Goal: Task Accomplishment & Management: Use online tool/utility

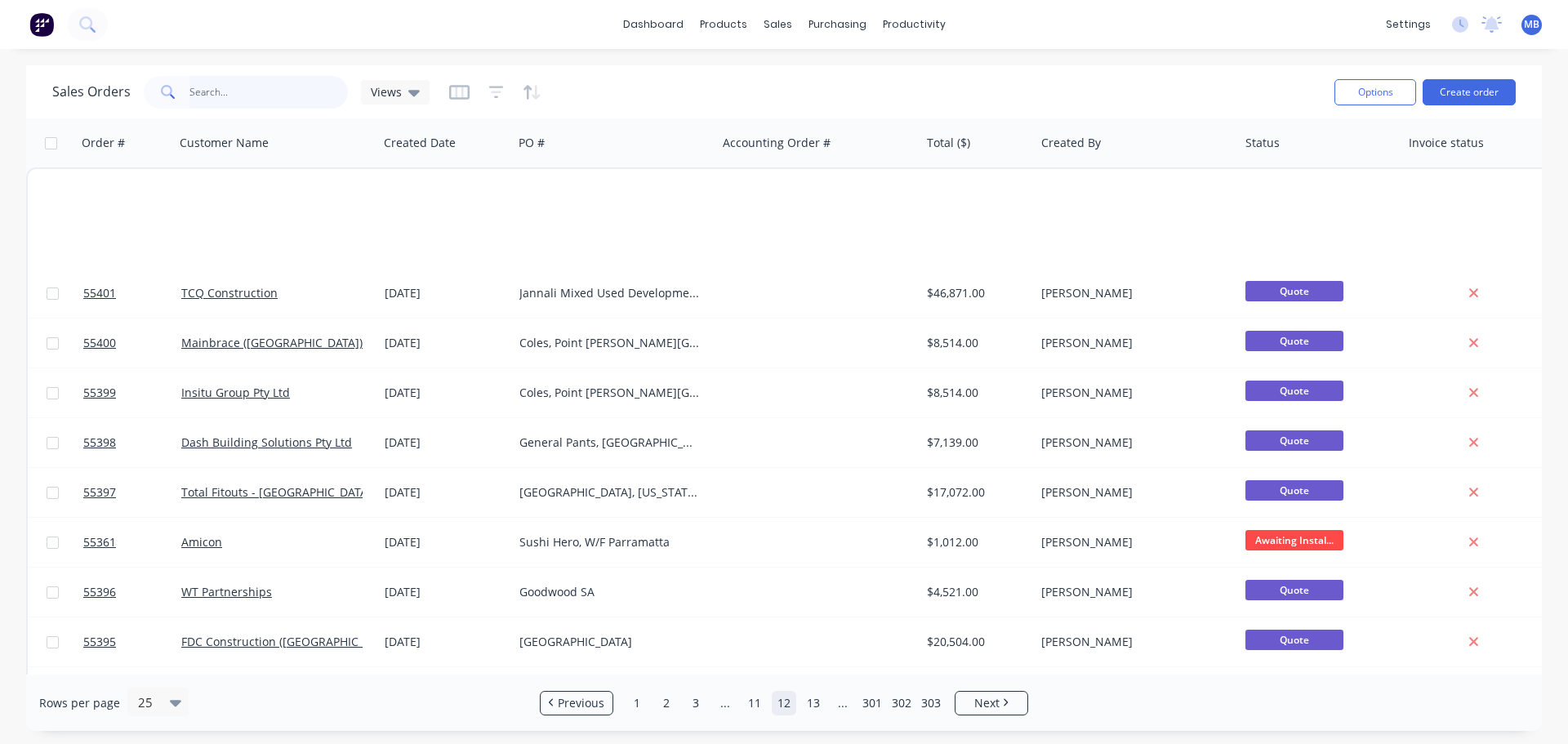
scroll to position [746, 0]
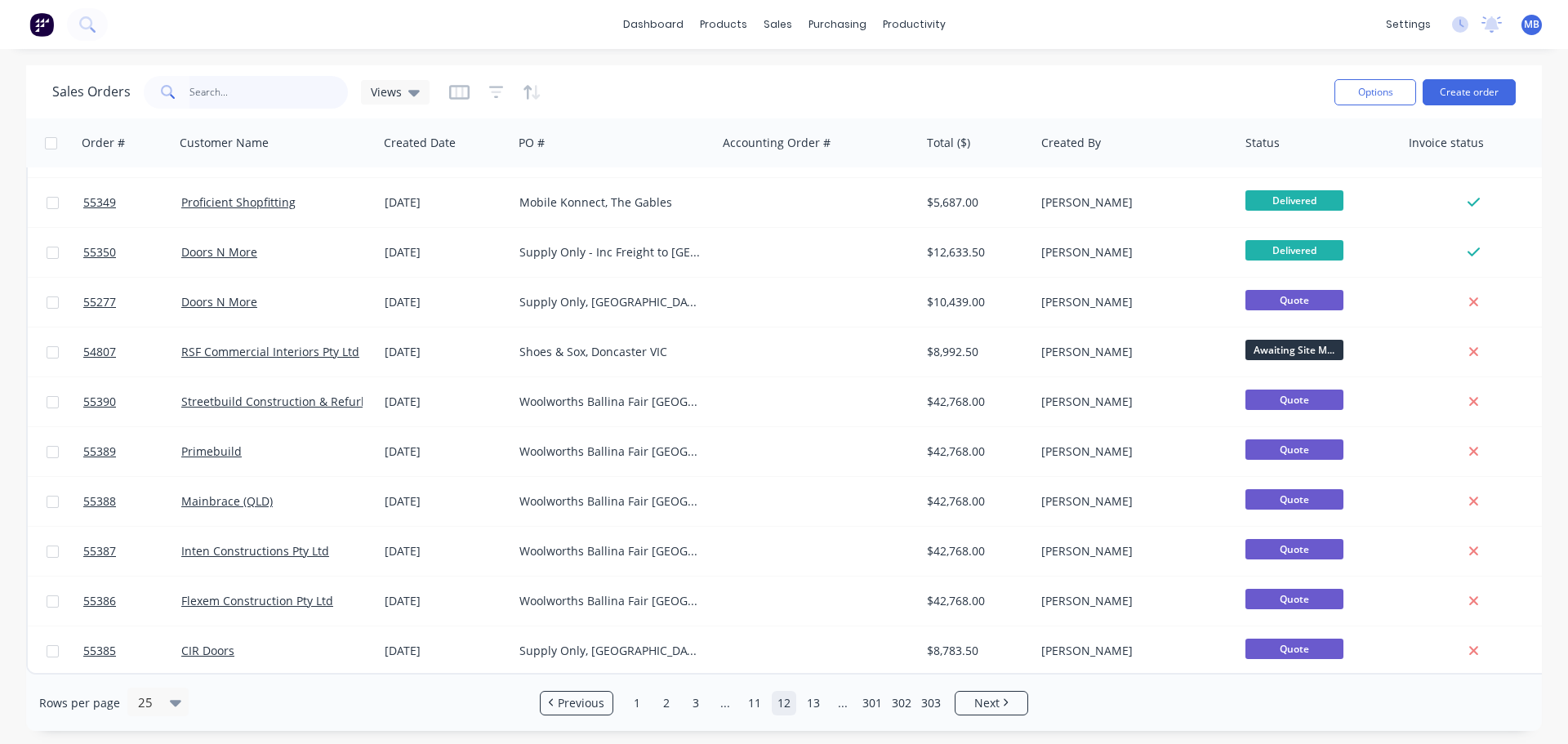
click at [226, 98] on input "text" at bounding box center [269, 92] width 159 height 32
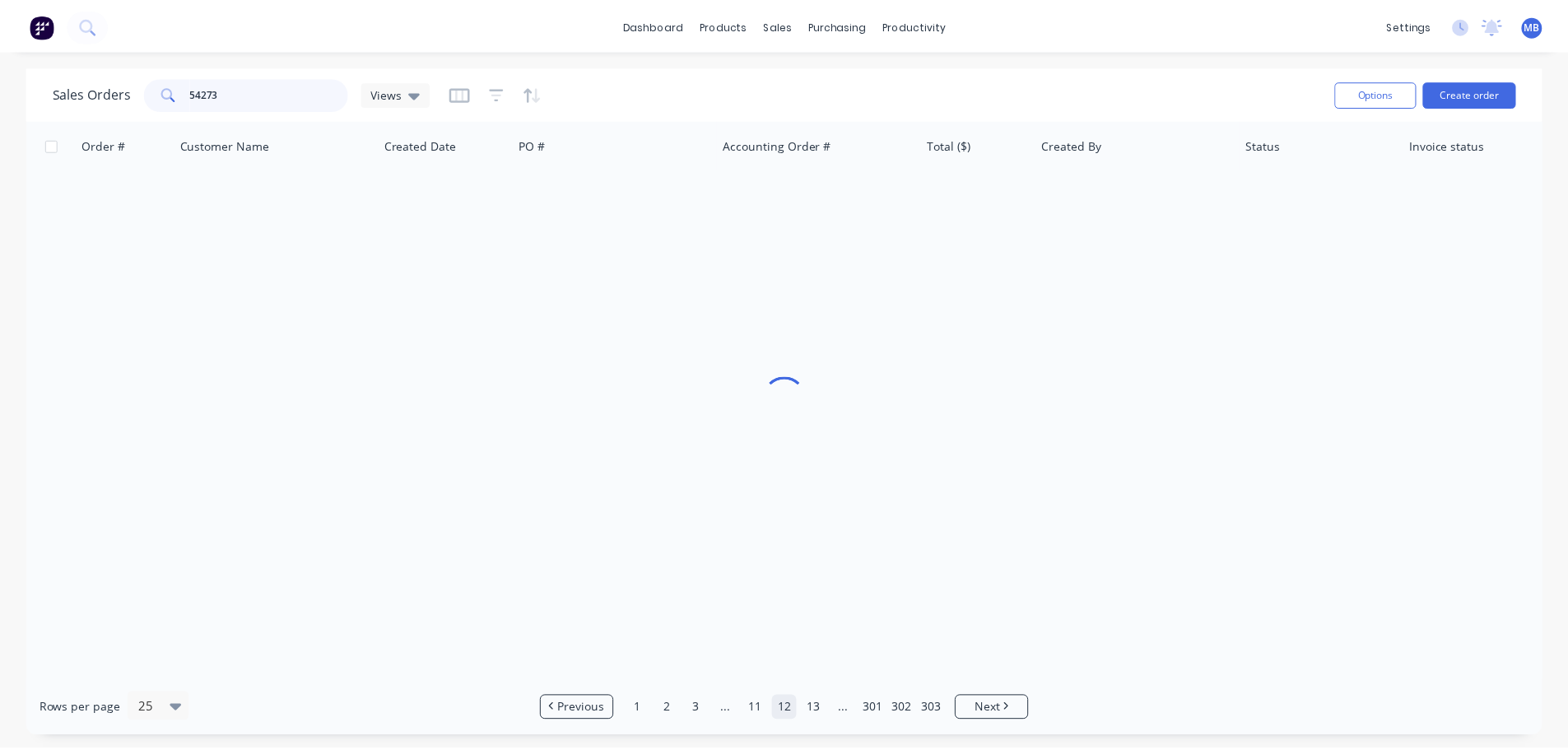
scroll to position [0, 0]
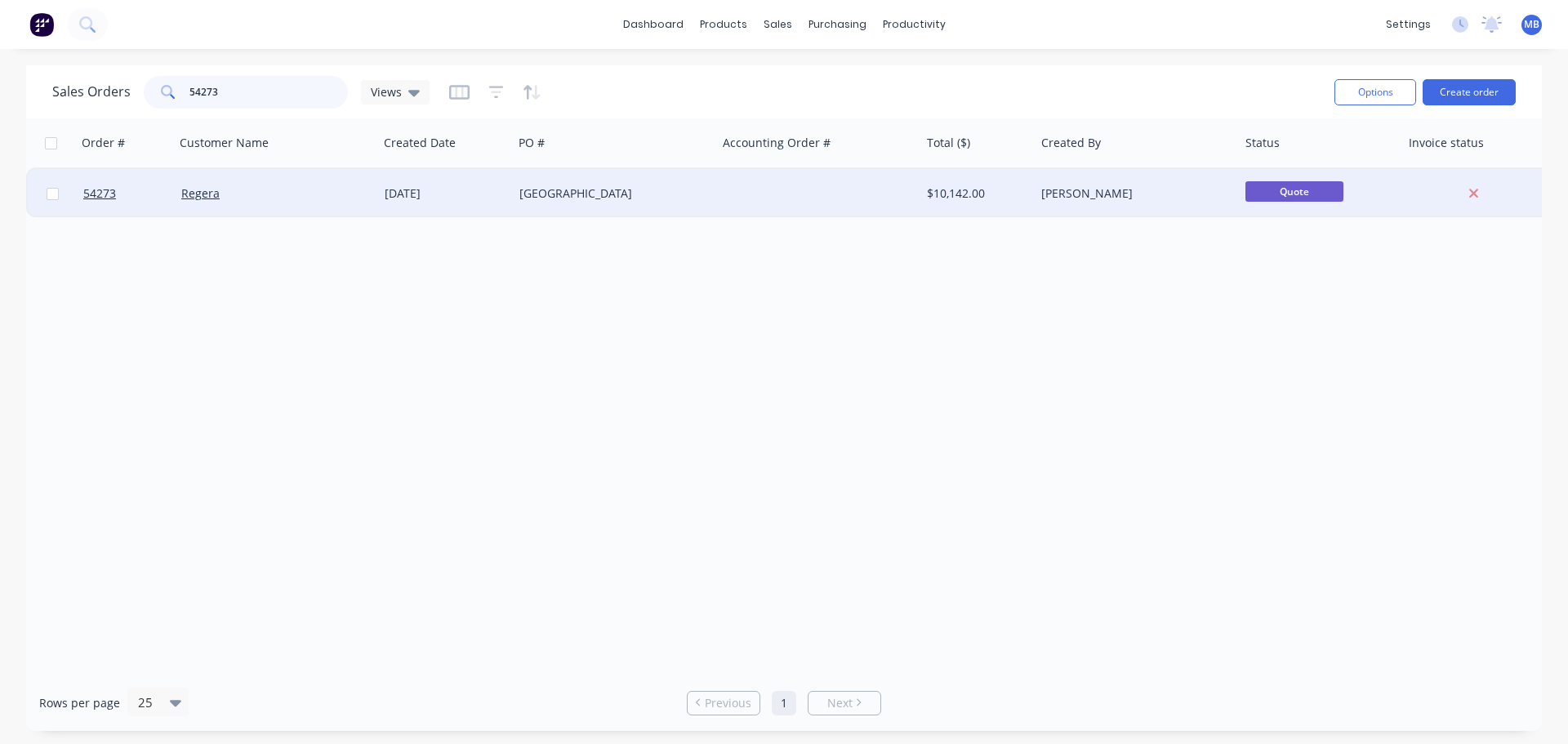
type input "54273"
click at [735, 194] on div at bounding box center [819, 193] width 204 height 49
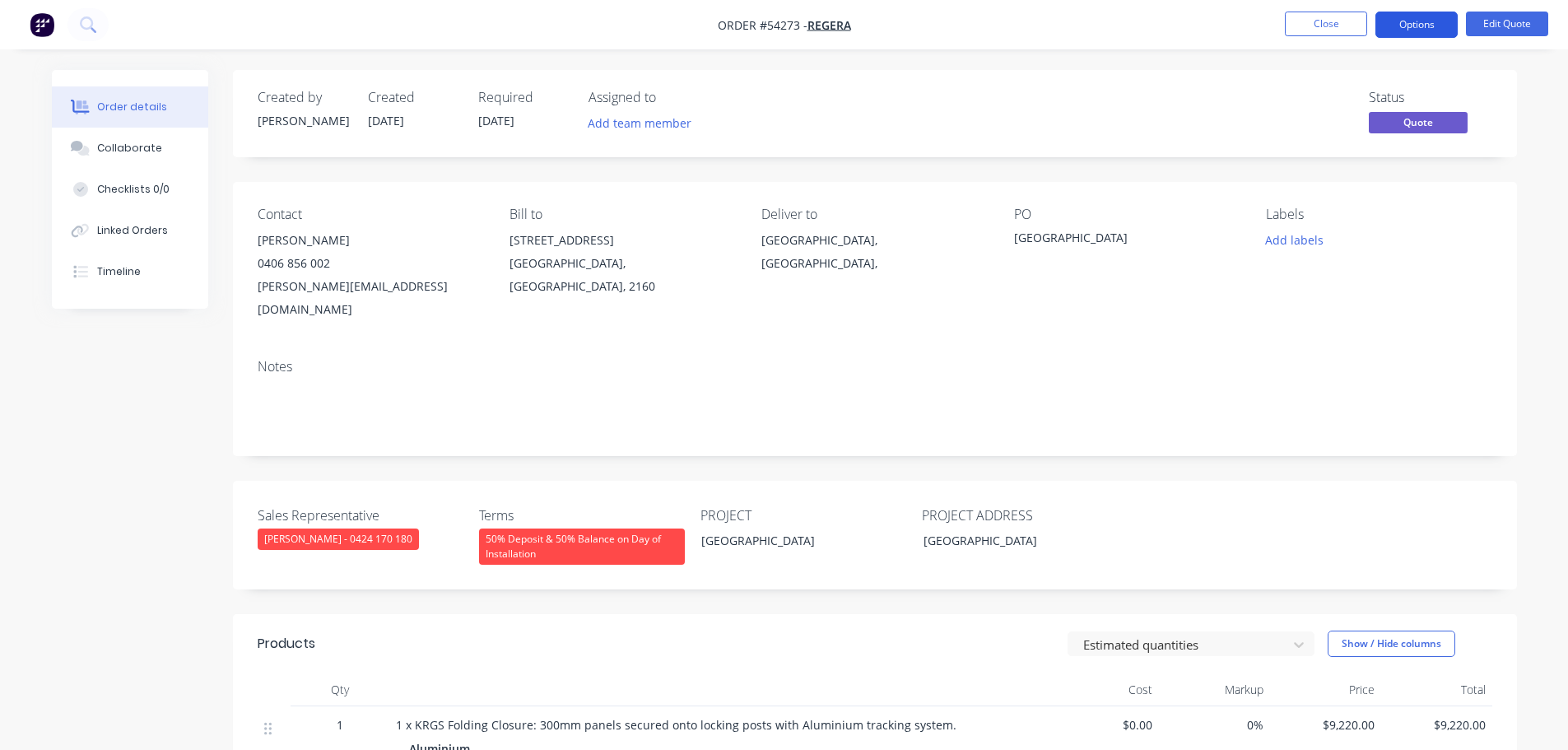
click at [1419, 29] on button "Options" at bounding box center [1416, 24] width 82 height 26
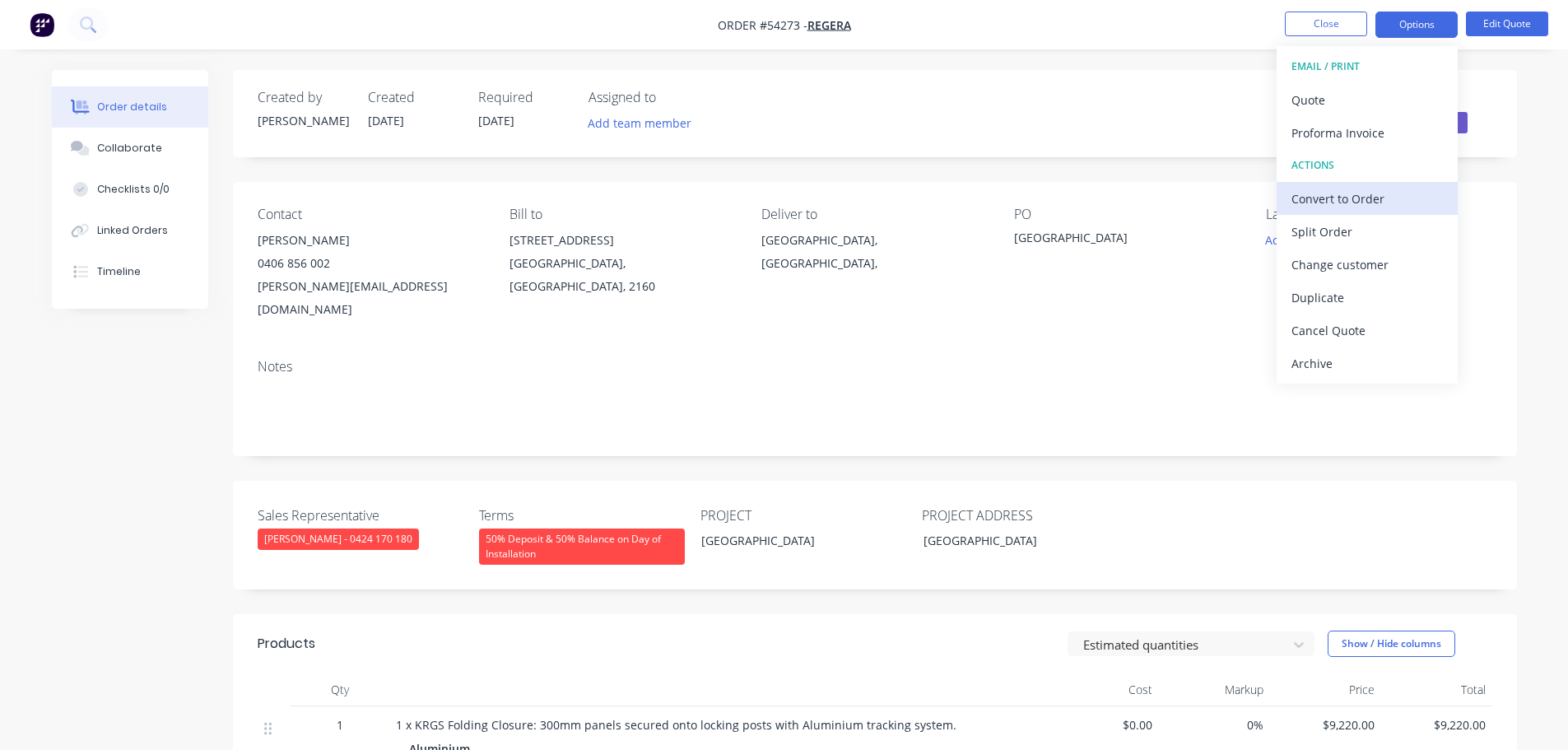
click at [1355, 197] on div "Convert to Order" at bounding box center [1366, 198] width 151 height 24
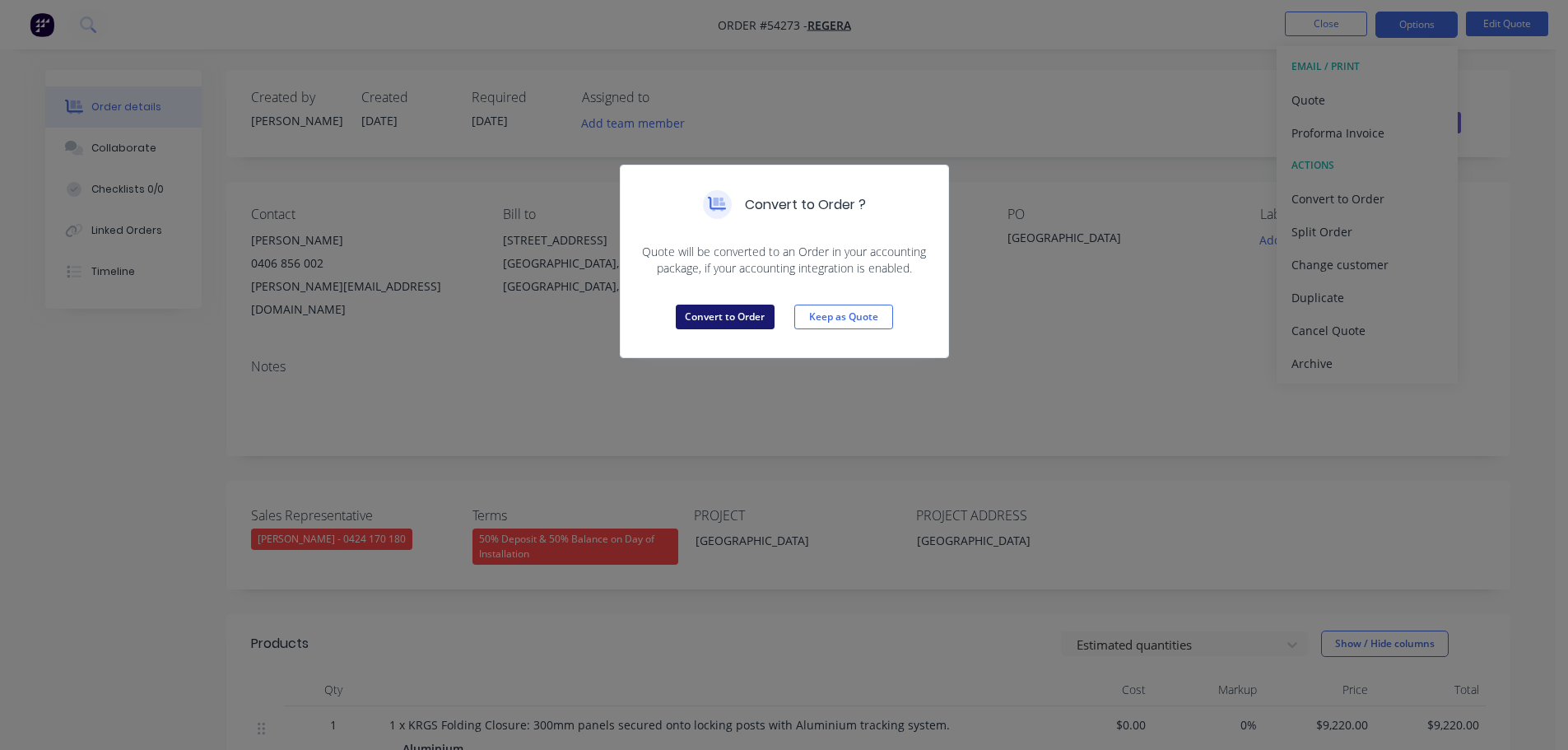
click at [737, 320] on button "Convert to Order" at bounding box center [725, 316] width 99 height 24
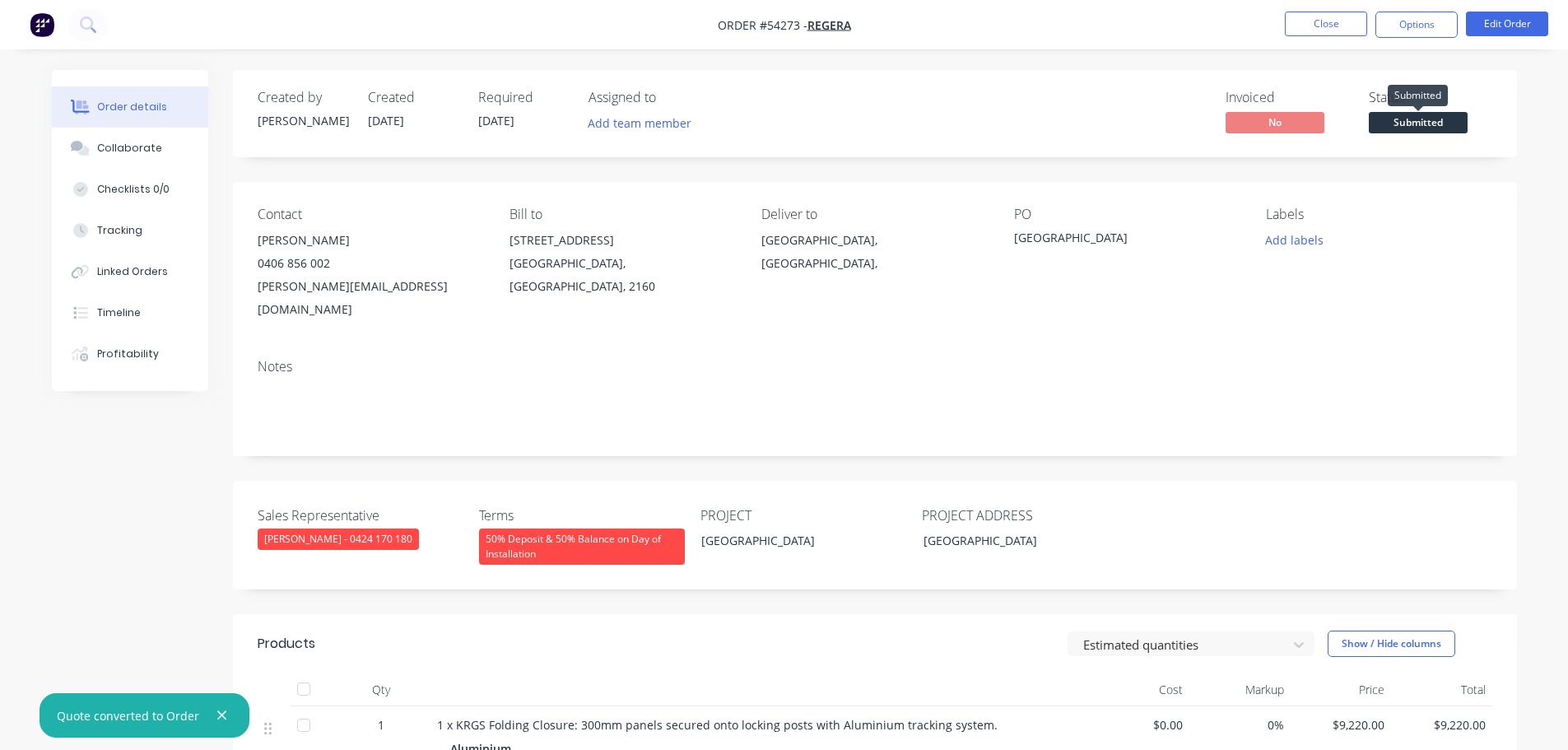
click at [1441, 121] on span "Submitted" at bounding box center [1418, 122] width 99 height 21
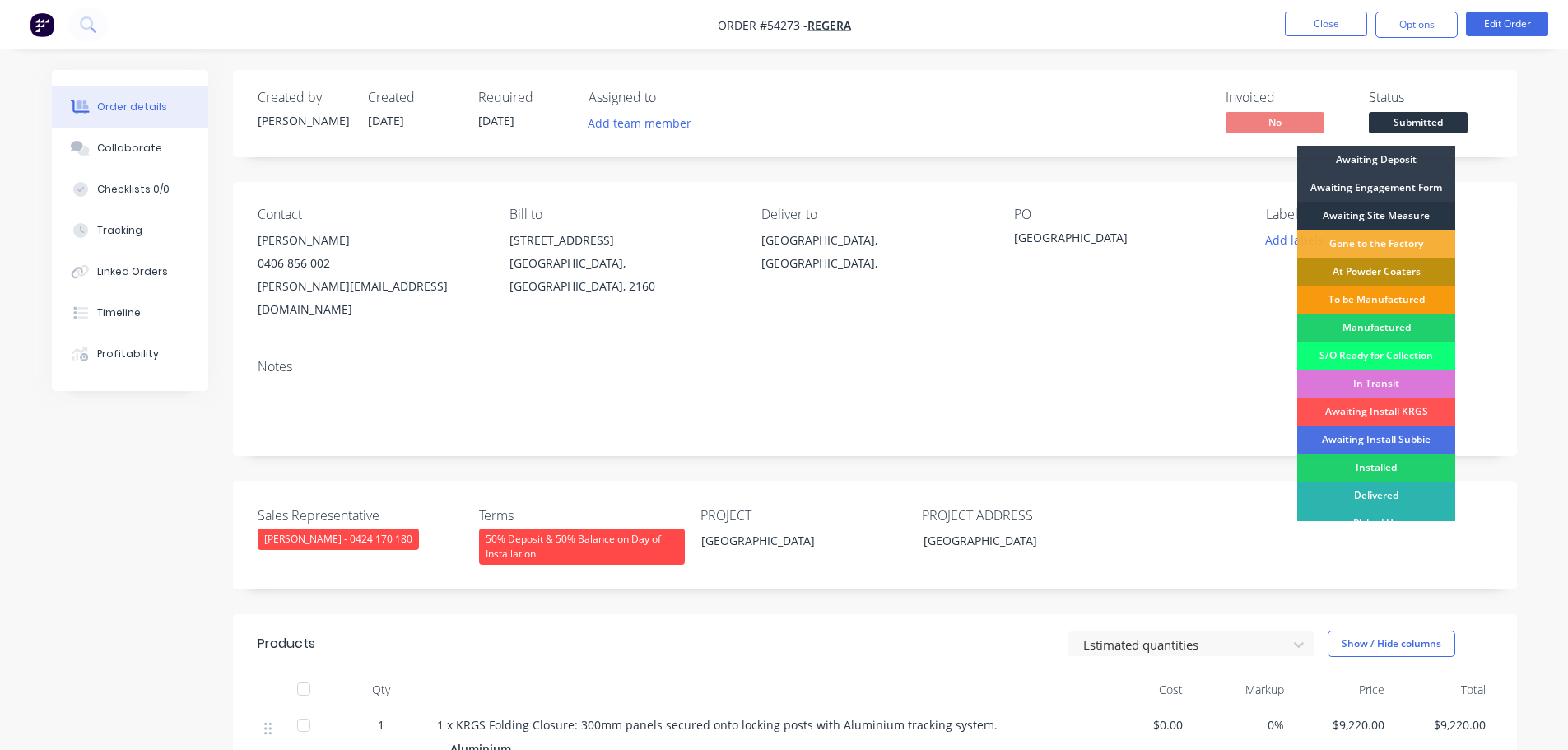
click at [1362, 213] on div "Awaiting Site Measure" at bounding box center [1376, 216] width 158 height 28
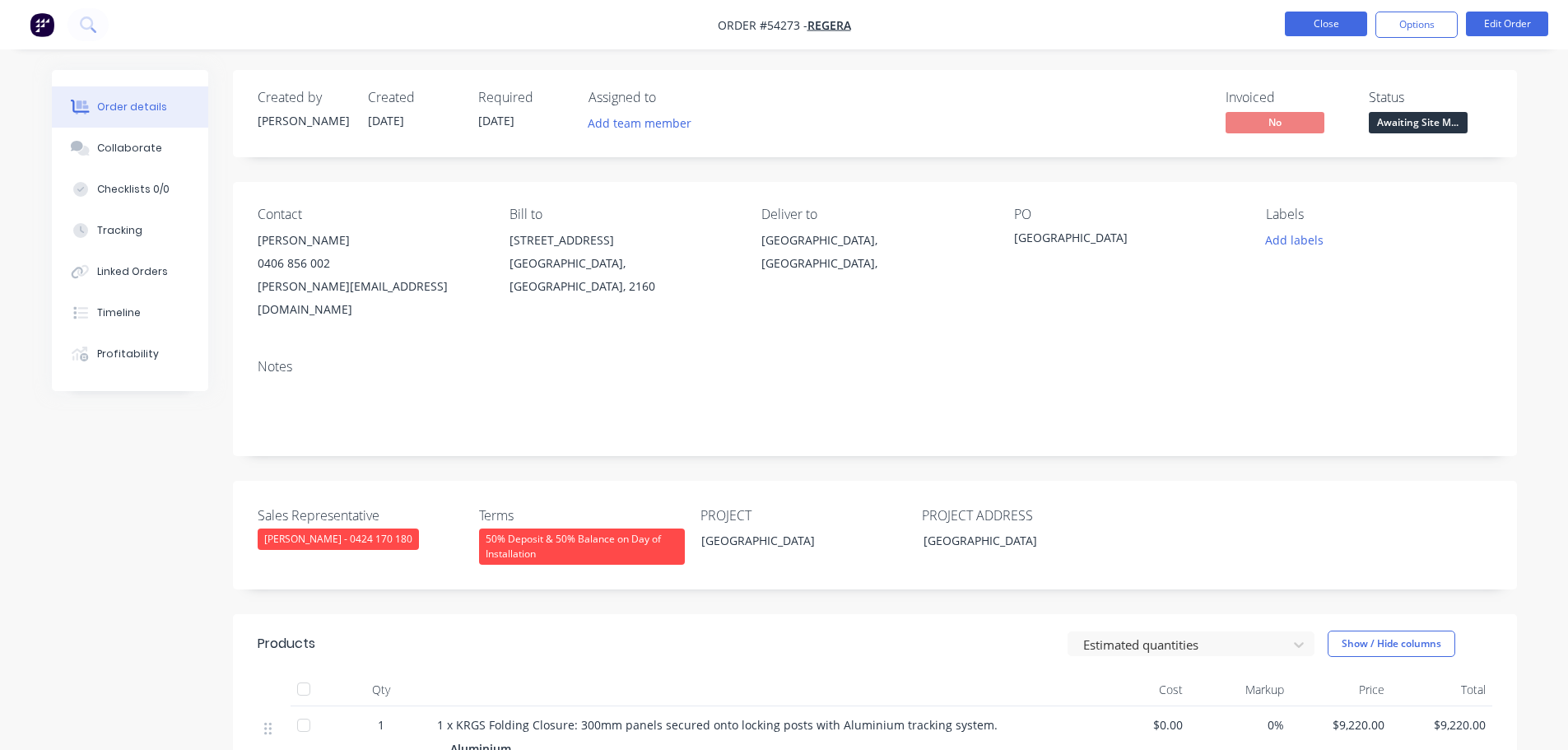
click at [1342, 16] on button "Close" at bounding box center [1325, 24] width 82 height 24
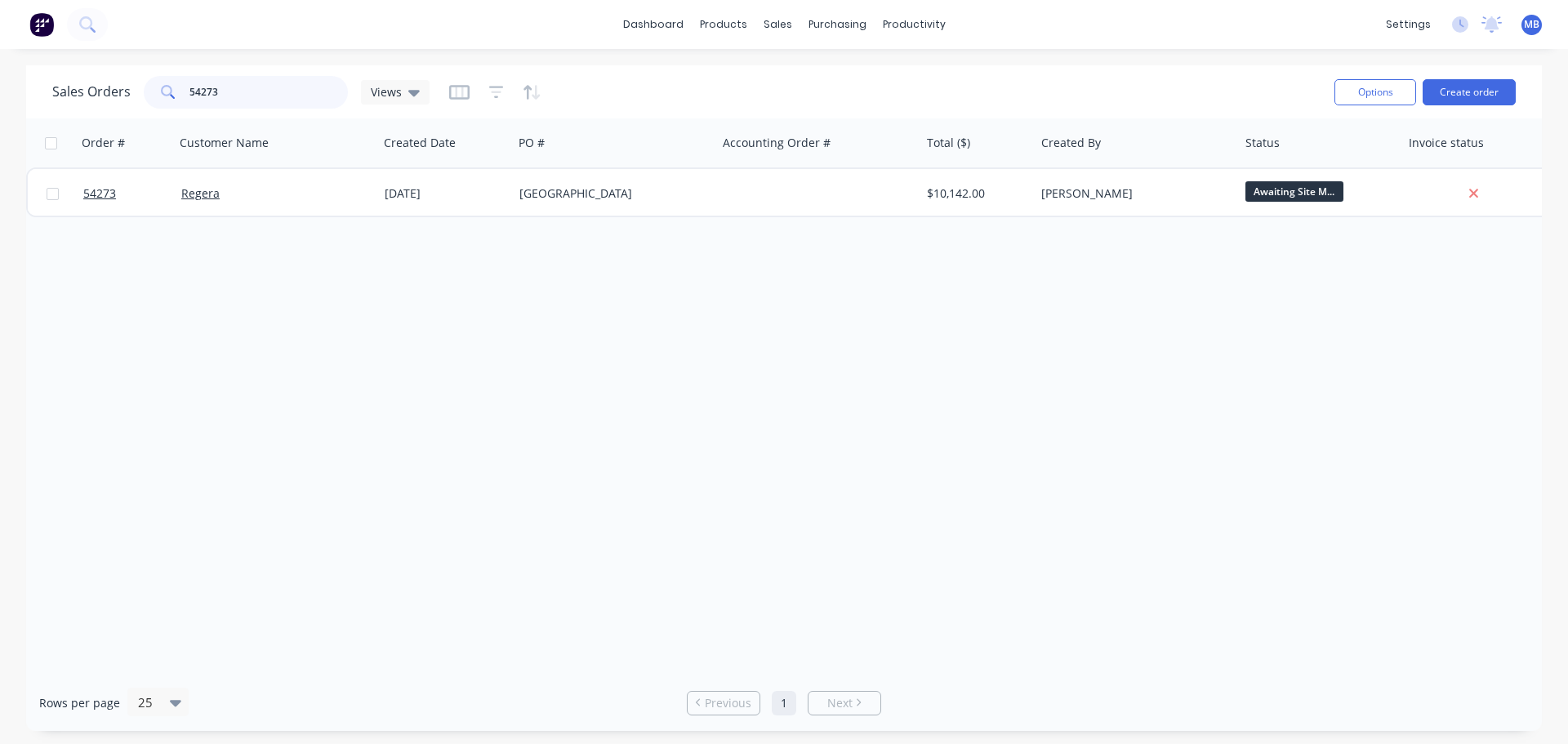
drag, startPoint x: 222, startPoint y: 93, endPoint x: 94, endPoint y: 76, distance: 129.1
click at [100, 76] on div "Sales Orders 54273 Views" at bounding box center [241, 92] width 378 height 32
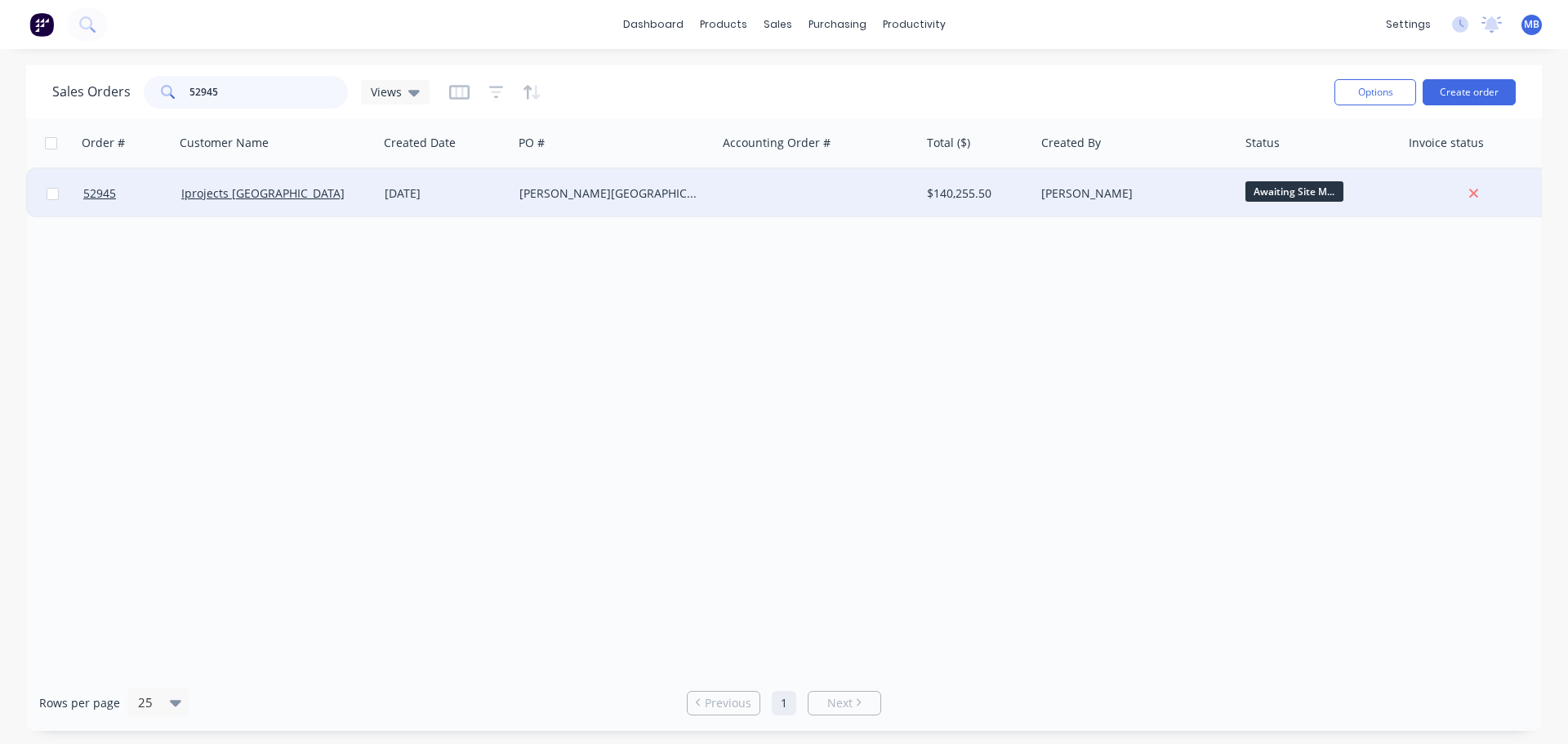
type input "52945"
click at [1075, 192] on div "[PERSON_NAME]" at bounding box center [1132, 193] width 182 height 16
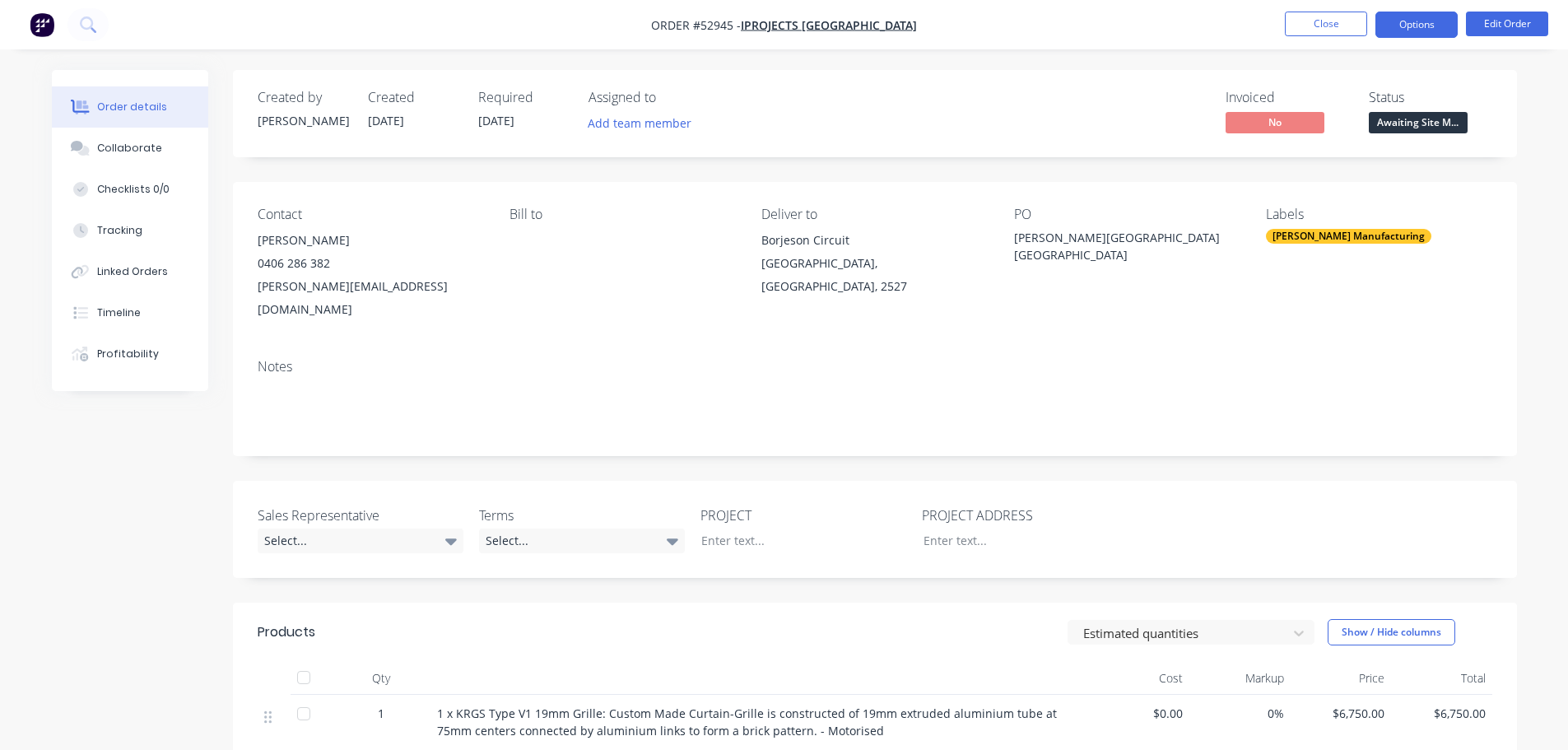
click at [1419, 25] on button "Options" at bounding box center [1416, 24] width 82 height 26
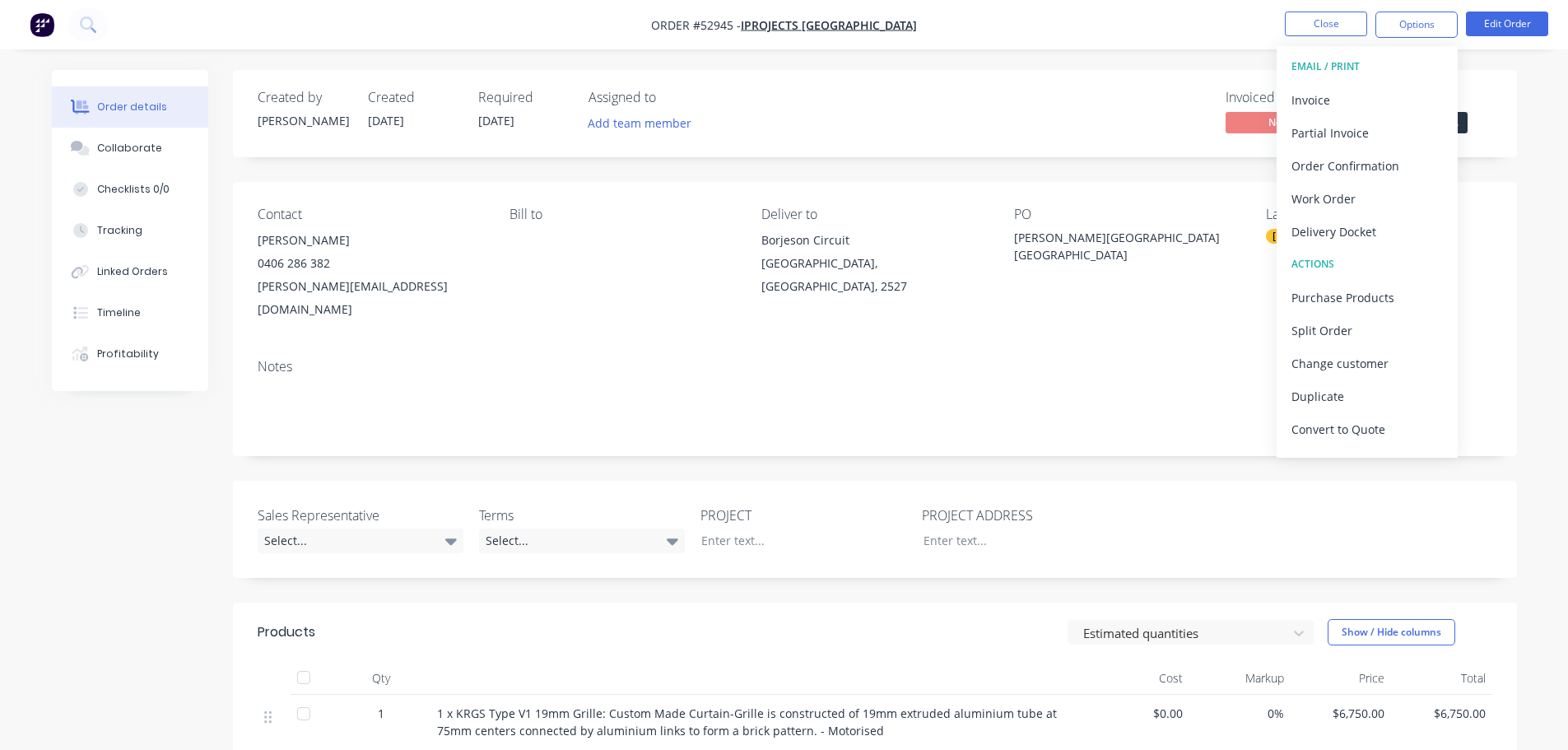
click at [1339, 65] on div "EMAIL / PRINT" at bounding box center [1366, 67] width 151 height 22
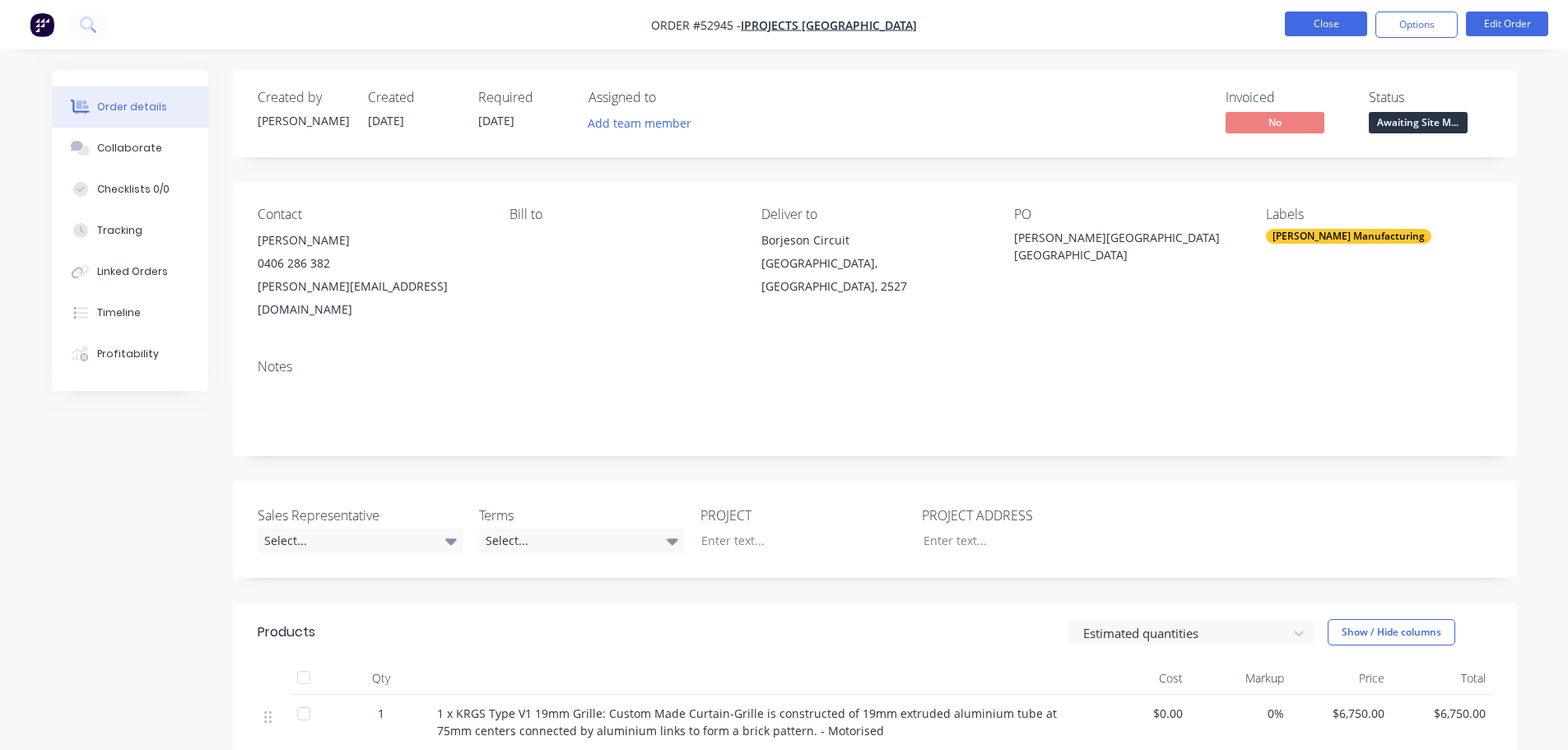
click at [1347, 24] on button "Close" at bounding box center [1325, 24] width 82 height 24
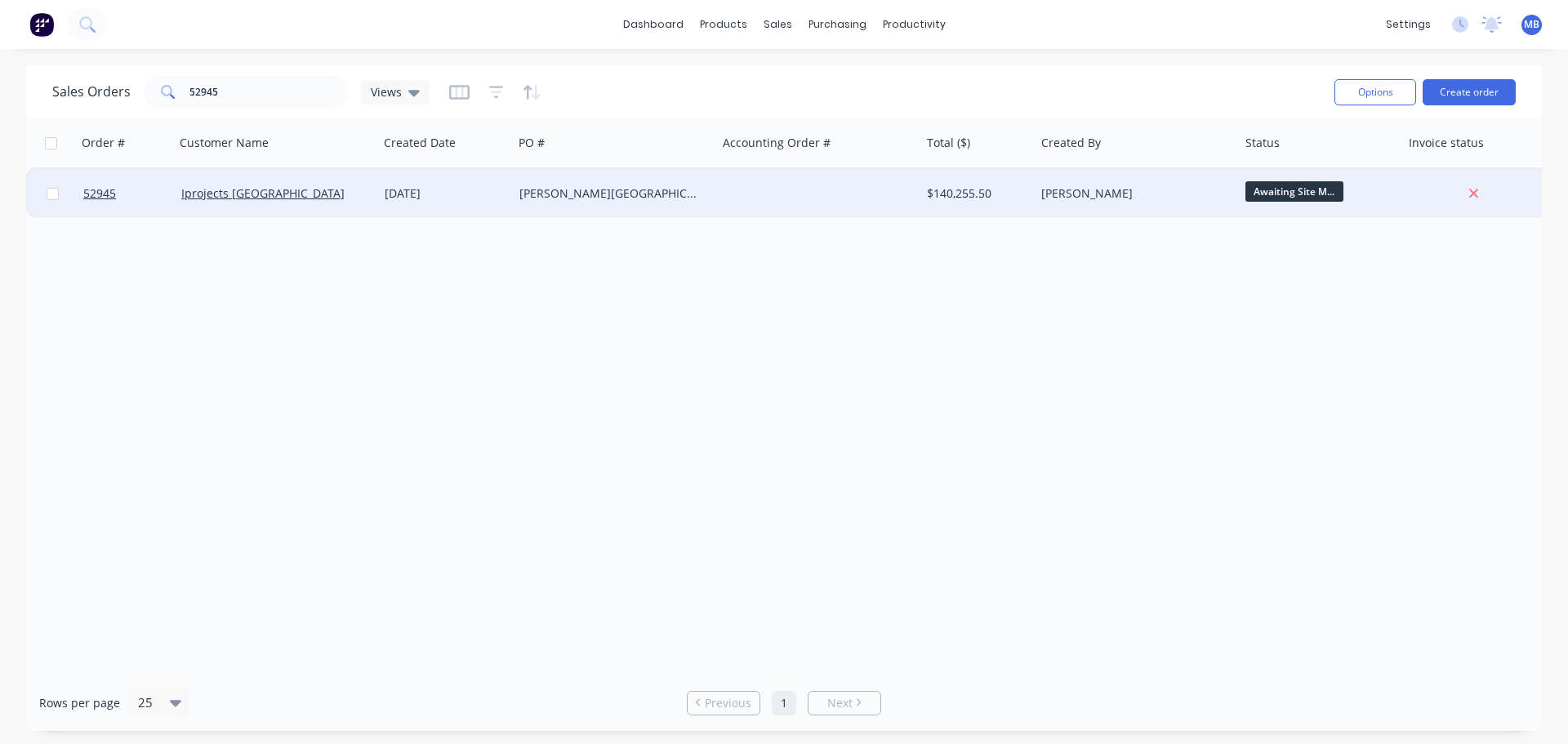
click at [1018, 197] on div "$140,255.50" at bounding box center [975, 193] width 96 height 16
